Goal: Find specific page/section: Find specific page/section

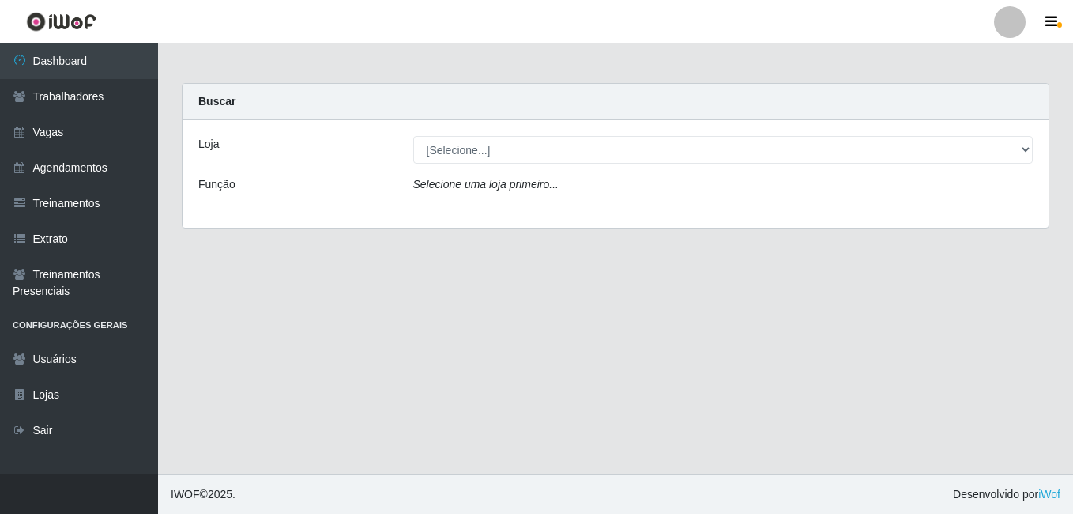
click at [500, 134] on div "Loja [Selecione...] BL Importadora Função Selecione uma loja primeiro..." at bounding box center [616, 173] width 866 height 107
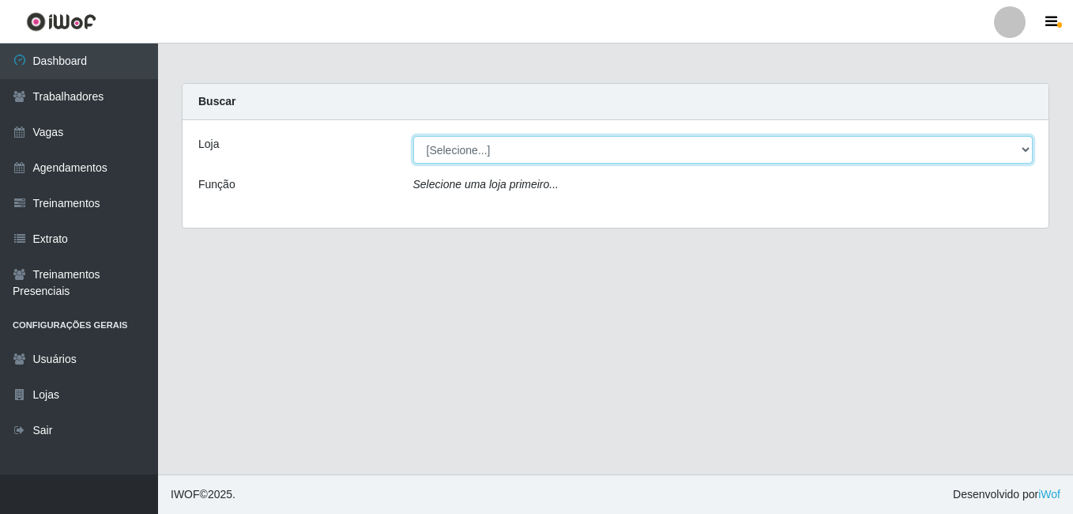
click at [499, 136] on select "[Selecione...] BL Importadora" at bounding box center [723, 150] width 620 height 28
select select "259"
click at [413, 136] on select "[Selecione...] BL Importadora" at bounding box center [723, 150] width 620 height 28
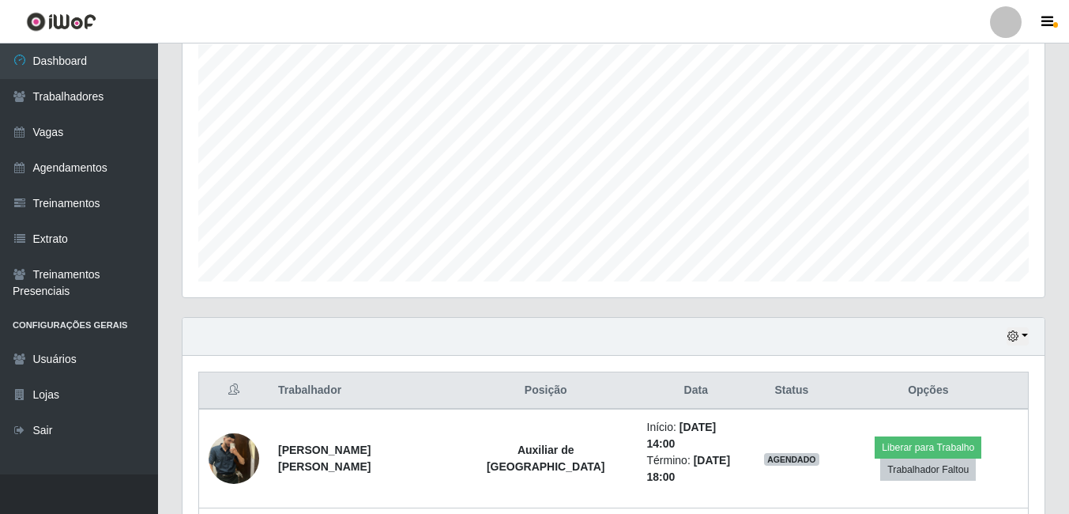
scroll to position [395, 0]
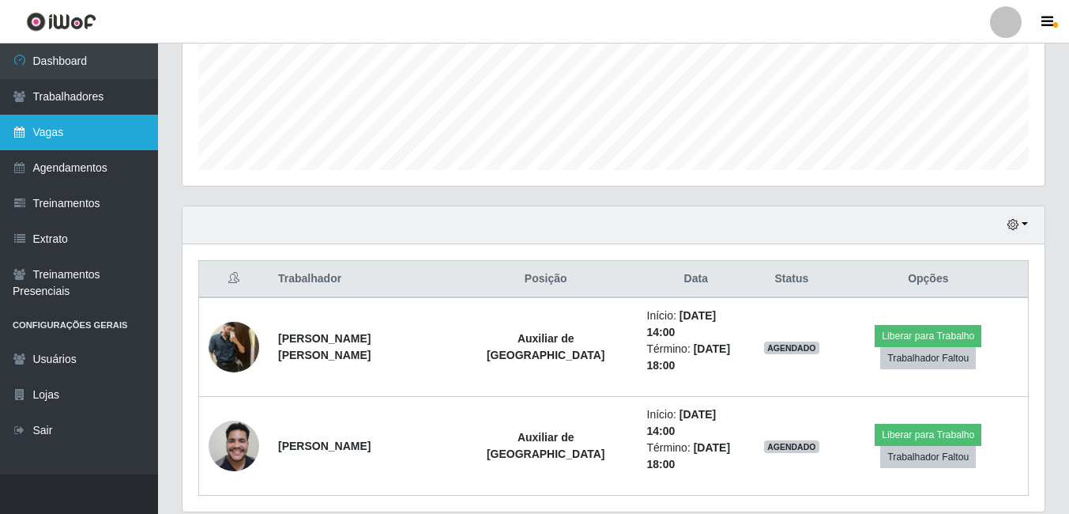
click at [76, 122] on link "Vagas" at bounding box center [79, 133] width 158 height 36
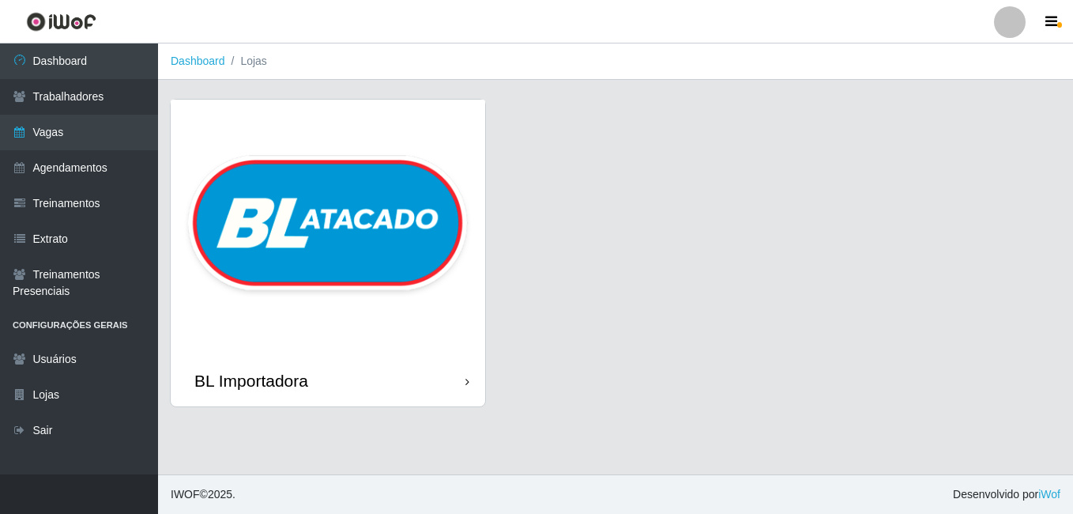
click at [444, 304] on img at bounding box center [328, 227] width 314 height 255
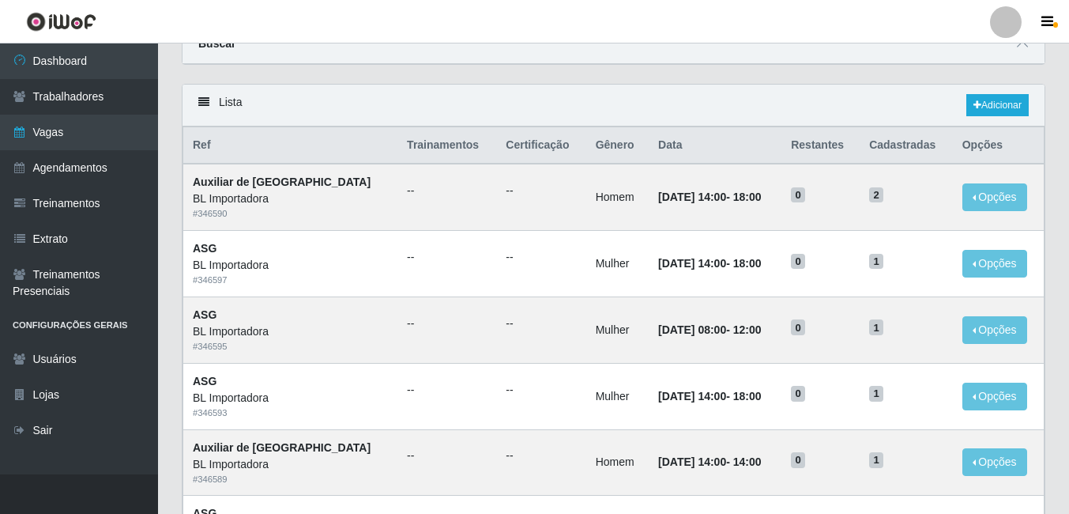
scroll to position [36, 0]
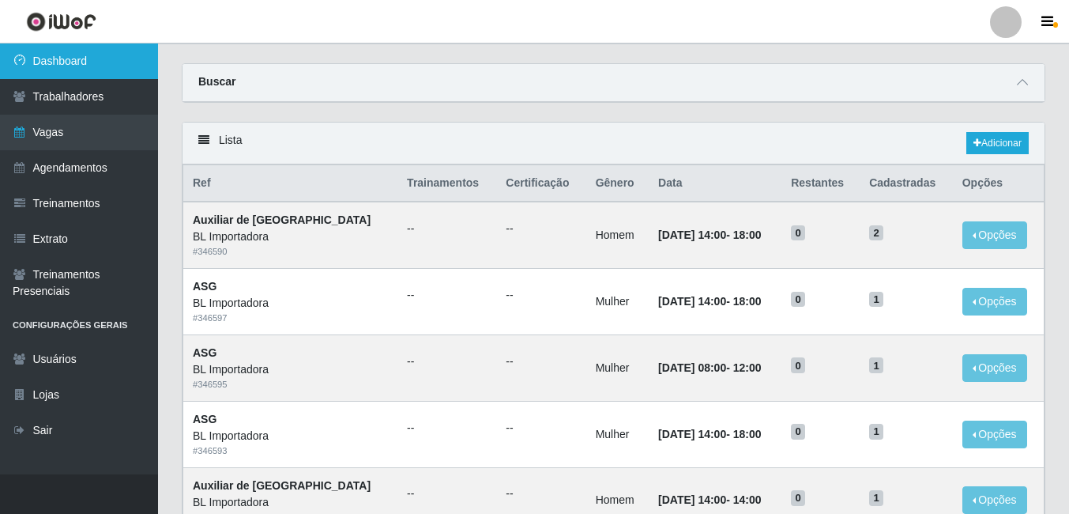
click at [116, 61] on link "Dashboard" at bounding box center [79, 61] width 158 height 36
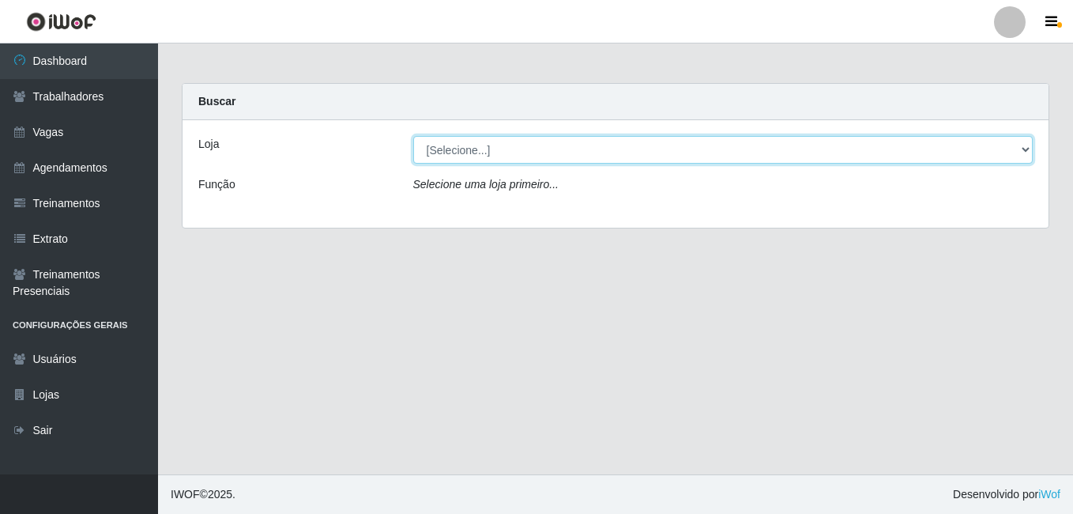
click at [481, 146] on select "[Selecione...] BL Importadora" at bounding box center [723, 150] width 620 height 28
select select "259"
click at [413, 136] on select "[Selecione...] BL Importadora" at bounding box center [723, 150] width 620 height 28
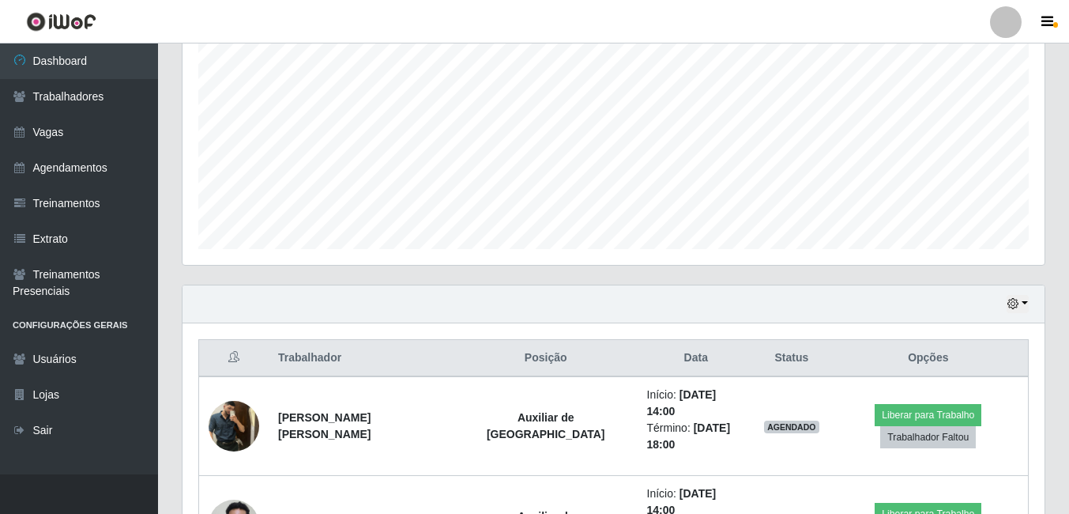
scroll to position [395, 0]
